Goal: Transaction & Acquisition: Book appointment/travel/reservation

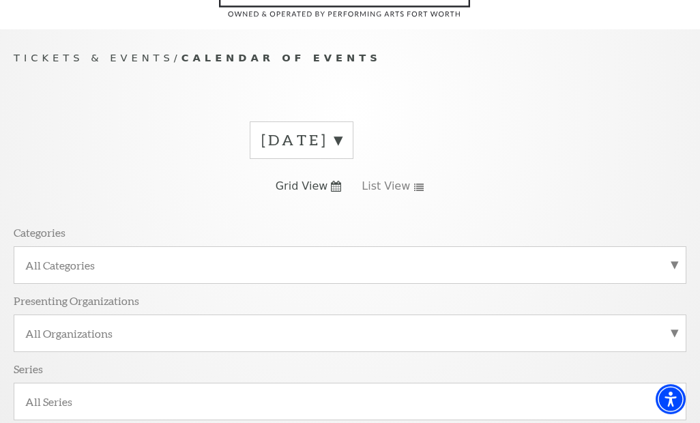
scroll to position [158, 0]
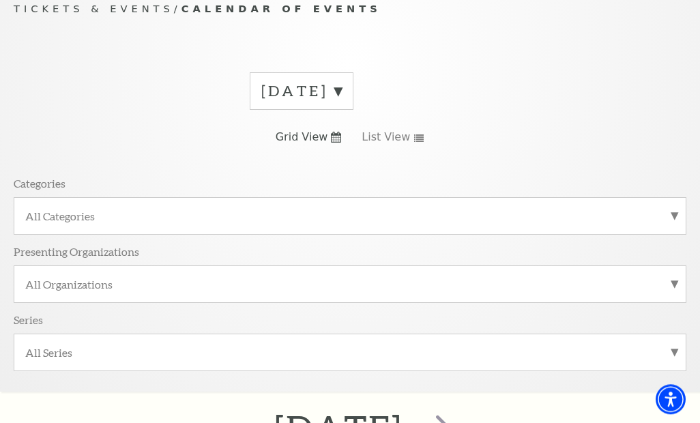
click at [72, 210] on label "All Categories" at bounding box center [349, 216] width 649 height 14
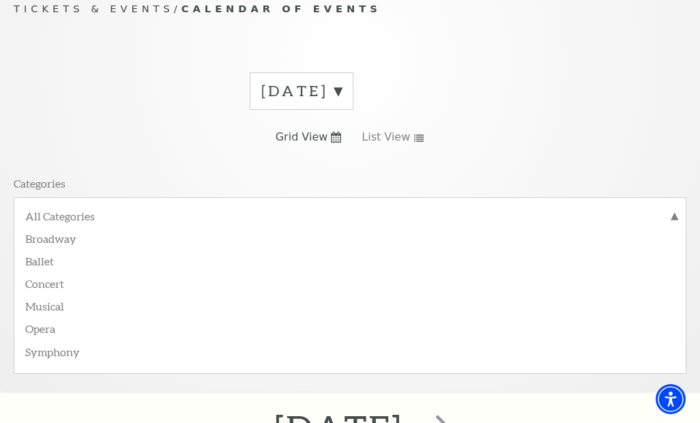
click at [53, 237] on label "Broadway" at bounding box center [349, 237] width 649 height 23
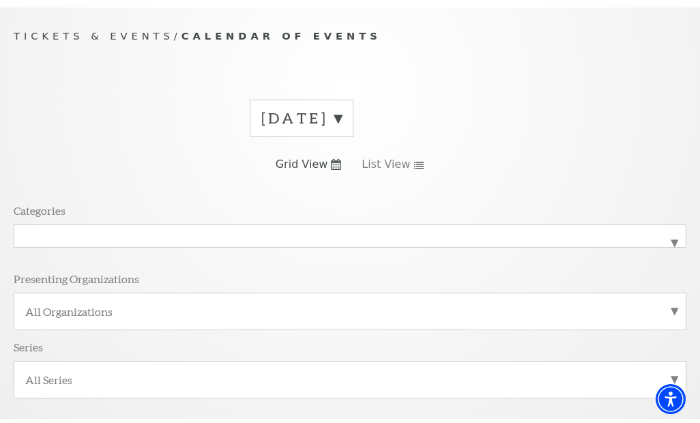
scroll to position [0, 0]
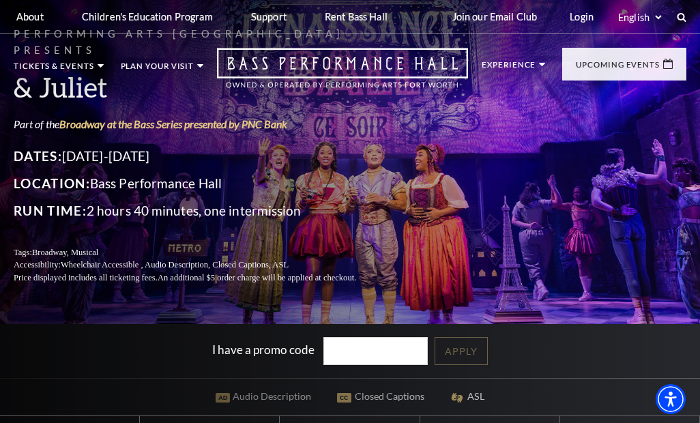
click at [116, 128] on link "Broadway at the Bass Series presented by PNC Bank" at bounding box center [173, 123] width 228 height 13
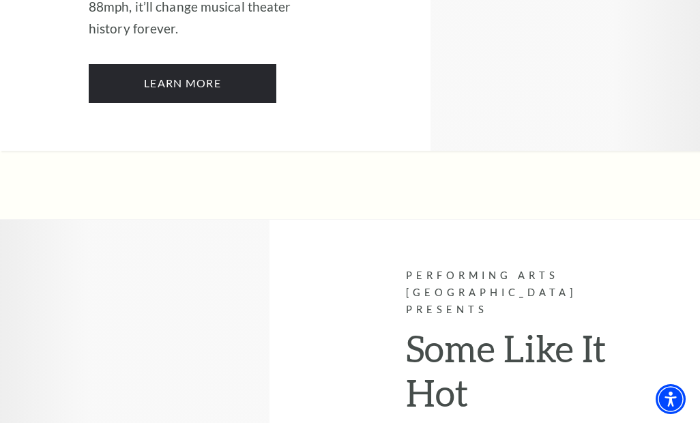
scroll to position [7336, 0]
